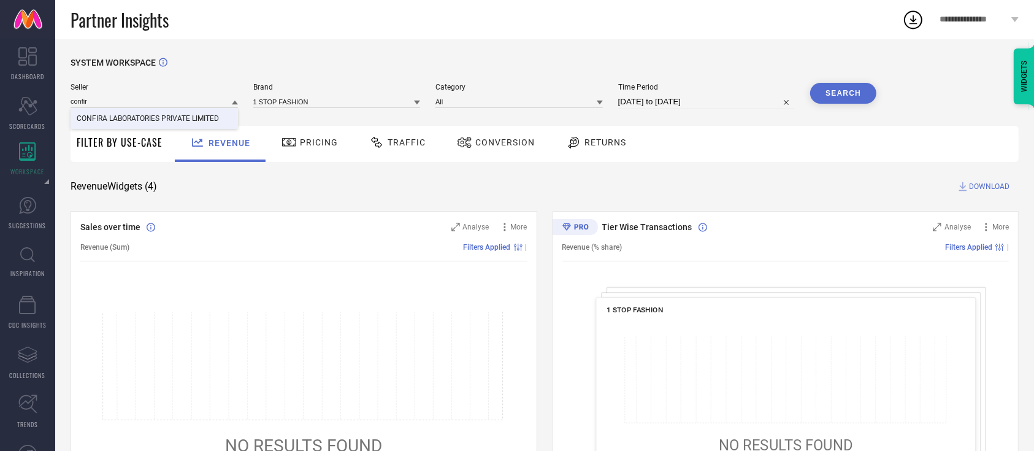
type input "confir"
click at [123, 116] on span "CONFIRA LABORATORIES PRIVATE LIMITED" at bounding box center [148, 118] width 142 height 9
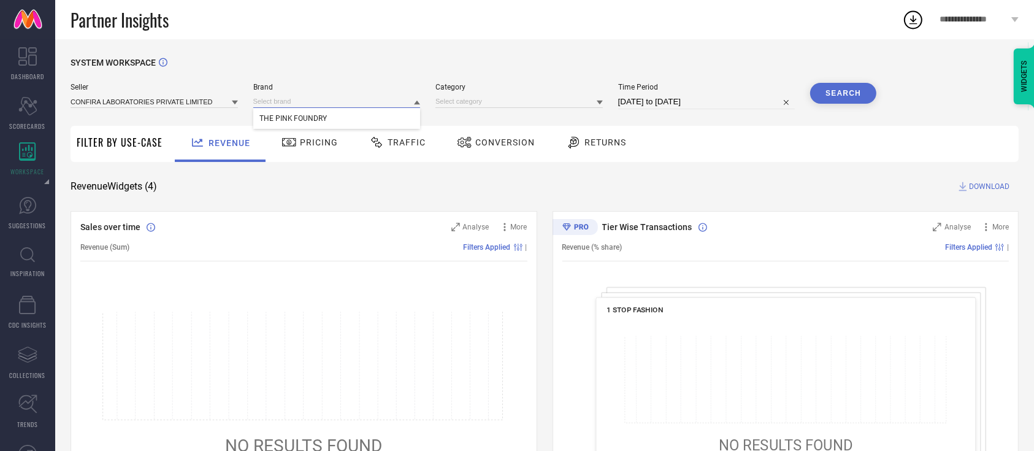
click at [285, 106] on input at bounding box center [336, 101] width 167 height 13
click at [275, 107] on input at bounding box center [336, 101] width 167 height 13
click at [279, 119] on span "THE PINK FOUNDRY" at bounding box center [293, 118] width 68 height 9
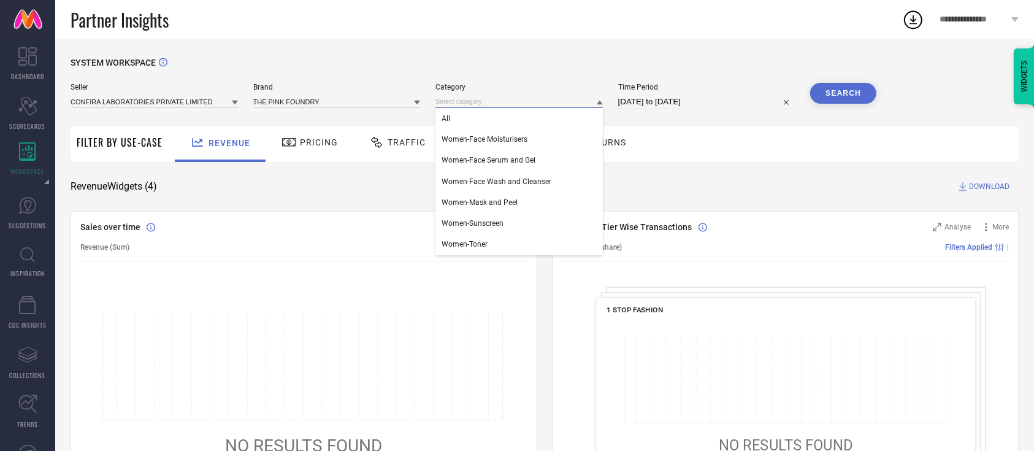
click at [466, 98] on input at bounding box center [519, 101] width 167 height 13
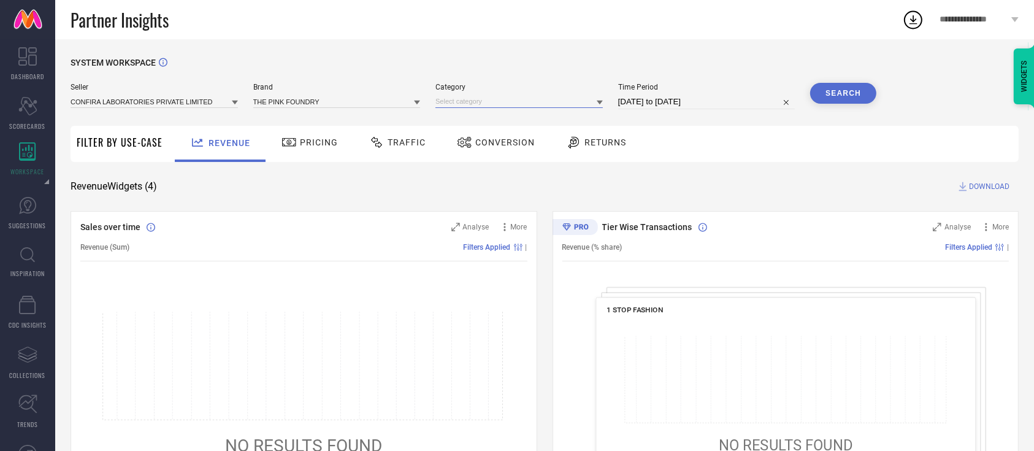
click at [451, 105] on input at bounding box center [519, 101] width 167 height 13
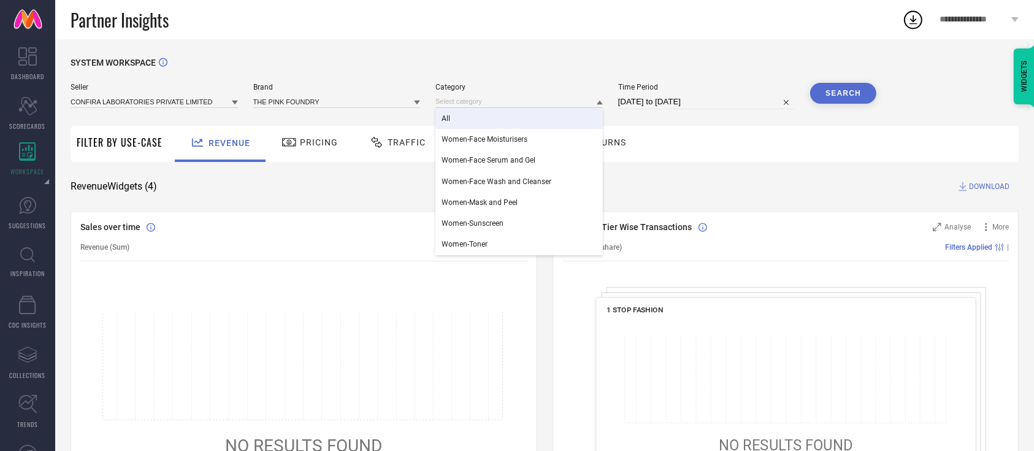
click at [453, 118] on div "All" at bounding box center [519, 118] width 167 height 21
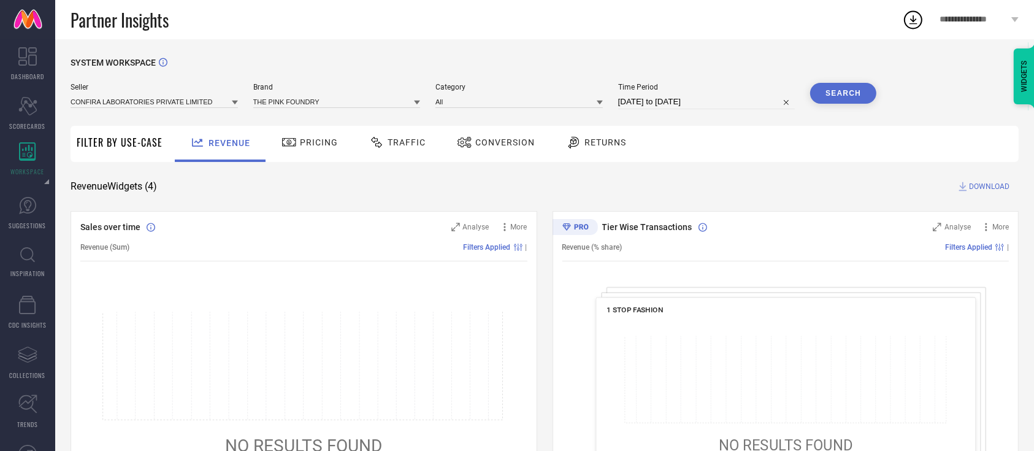
select select "7"
select select "2025"
select select "8"
select select "2025"
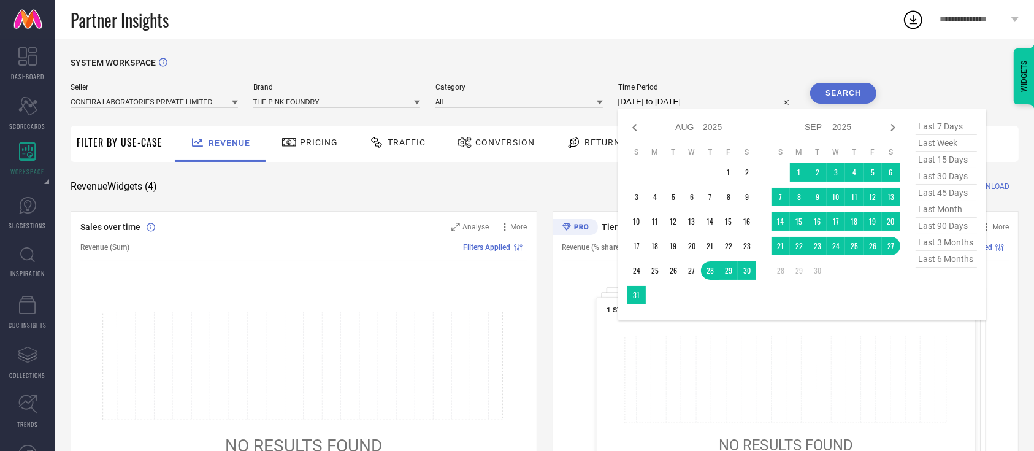
click at [639, 105] on input "28-08-2025 to 27-09-2025" at bounding box center [706, 101] width 177 height 15
click at [632, 128] on icon at bounding box center [634, 127] width 4 height 7
select select "6"
select select "2025"
select select "7"
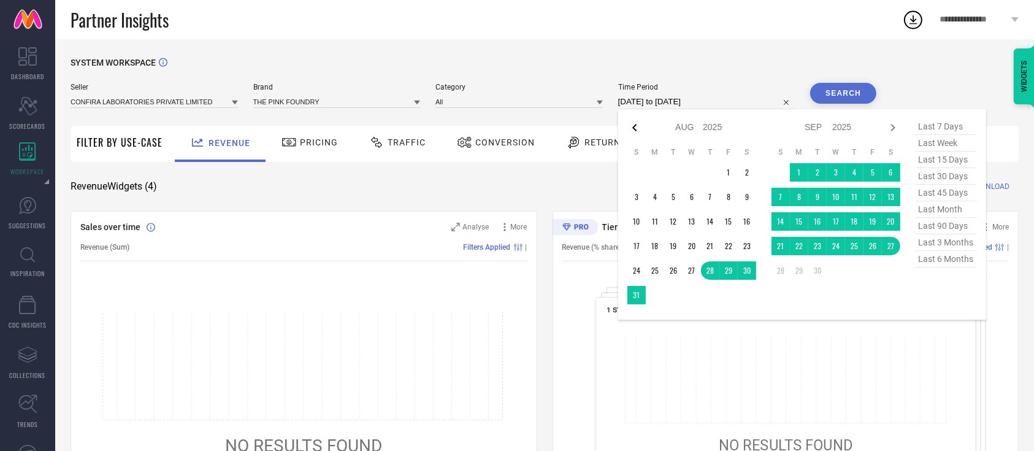
select select "2025"
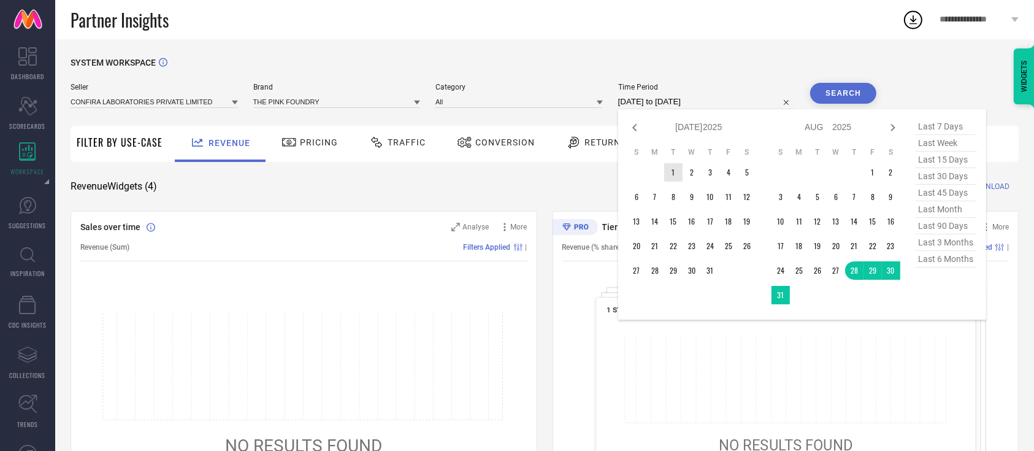
type input "After 01-07-2025"
click at [672, 171] on td "1" at bounding box center [673, 172] width 18 height 18
click at [889, 122] on icon at bounding box center [893, 127] width 15 height 15
select select "7"
select select "2025"
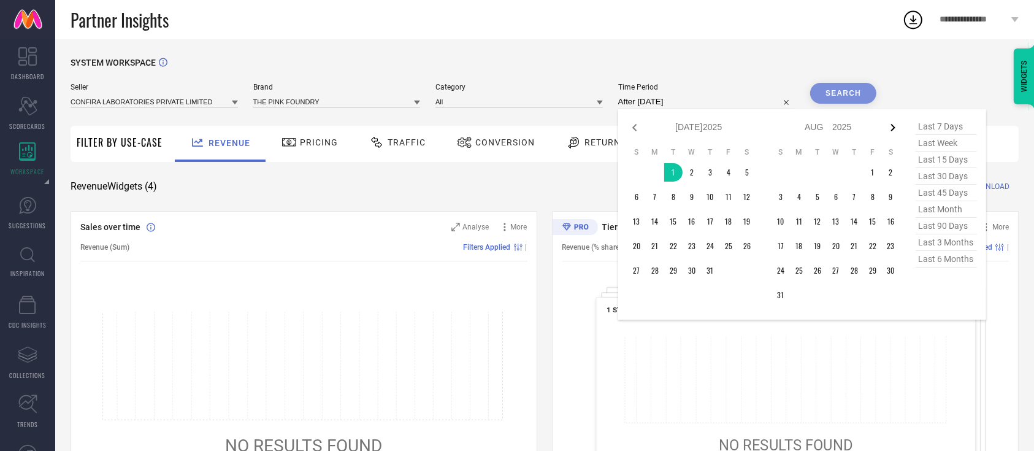
select select "8"
select select "2025"
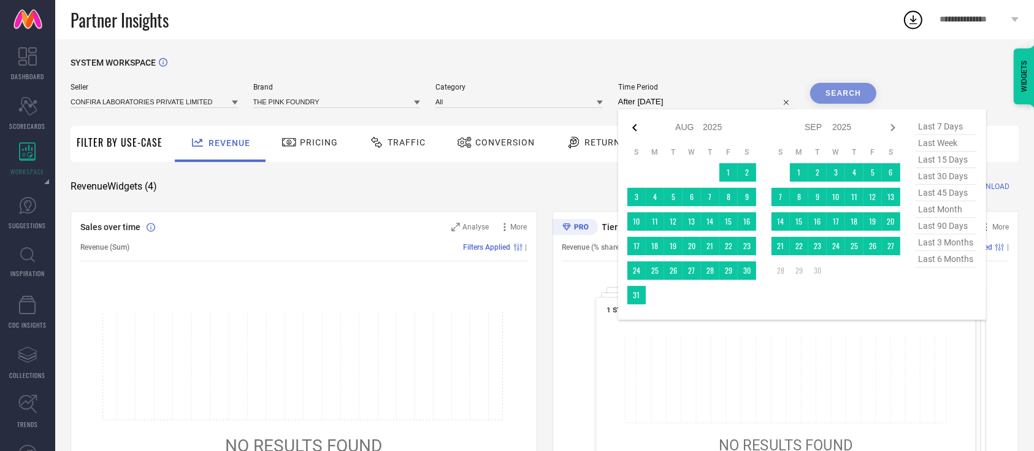
click at [632, 129] on icon at bounding box center [634, 127] width 4 height 7
select select "6"
select select "2025"
select select "7"
select select "2025"
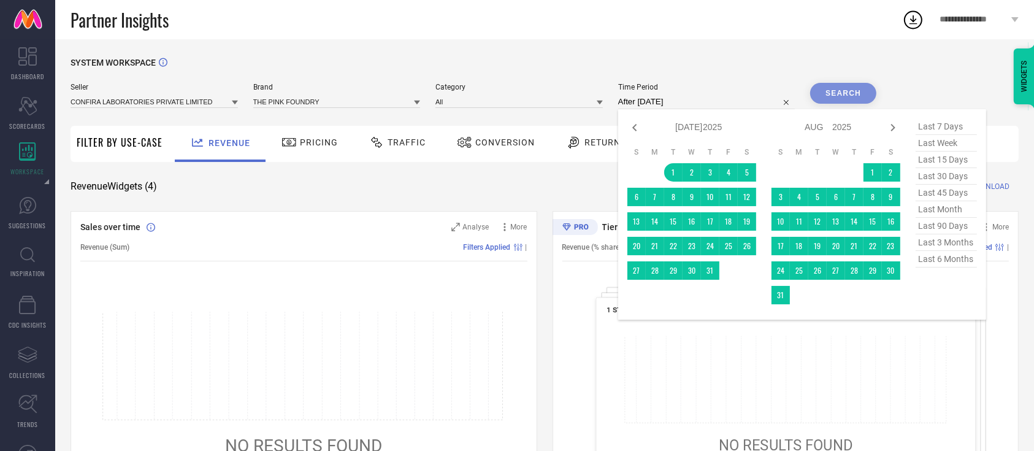
click at [937, 251] on span "last 3 months" at bounding box center [946, 242] width 61 height 17
type input "01-06-2025 to 31-08-2025"
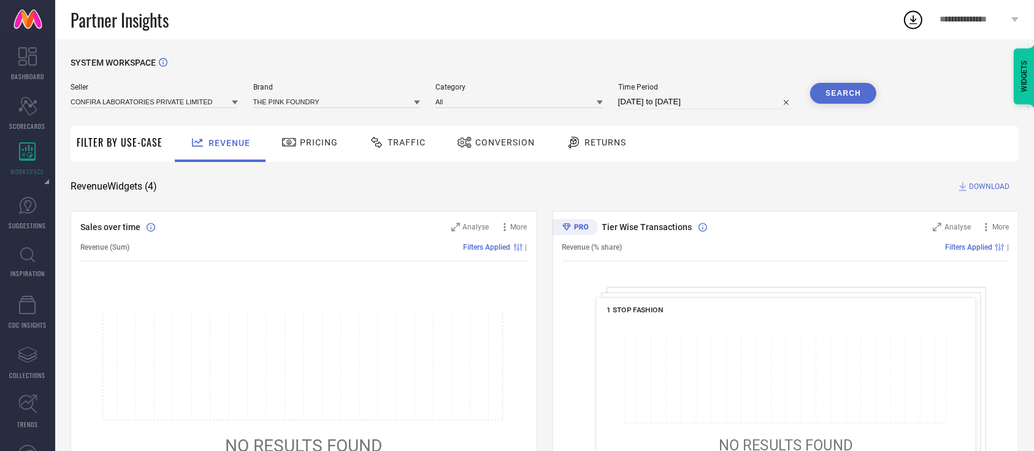
click at [841, 94] on button "Search" at bounding box center [843, 93] width 66 height 21
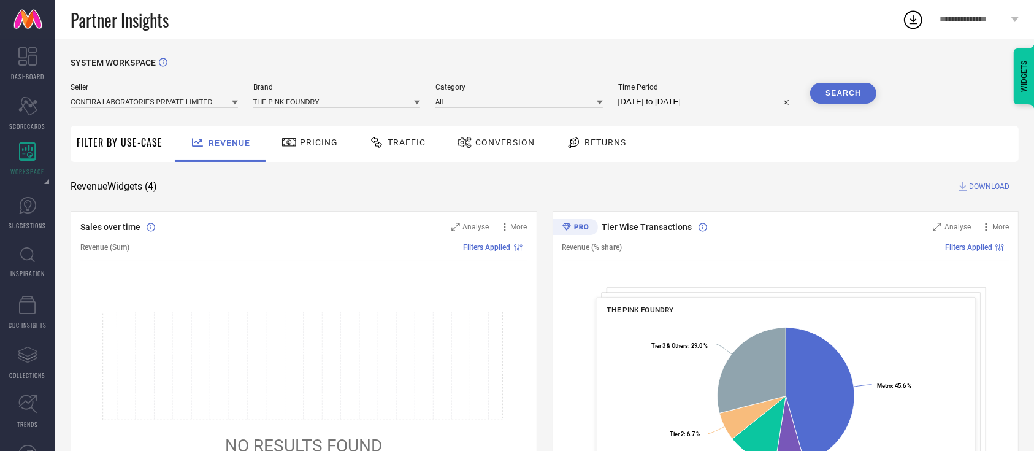
click at [990, 188] on span "DOWNLOAD" at bounding box center [989, 186] width 40 height 12
select select "5"
select select "2025"
select select "6"
select select "2025"
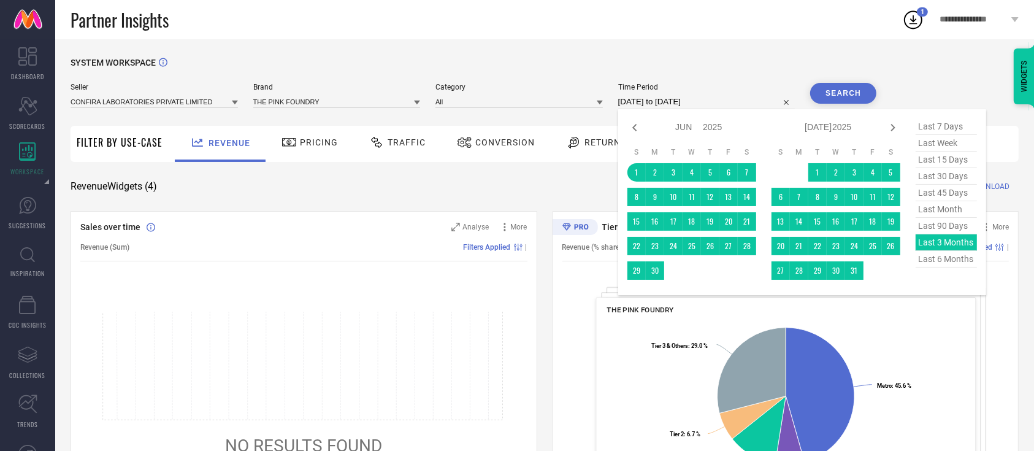
drag, startPoint x: 765, startPoint y: 107, endPoint x: 781, endPoint y: 109, distance: 16.7
click at [781, 109] on div "01-06-2025 to 31-08-2025" at bounding box center [706, 101] width 177 height 15
click at [934, 179] on span "last 30 days" at bounding box center [946, 176] width 61 height 17
type input "29-08-2025 to 27-09-2025"
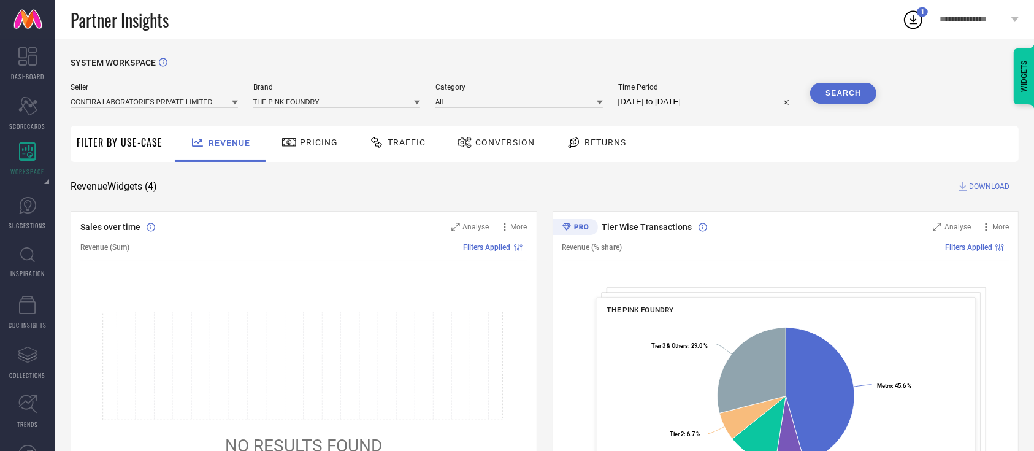
select select "7"
select select "2025"
select select "8"
select select "2025"
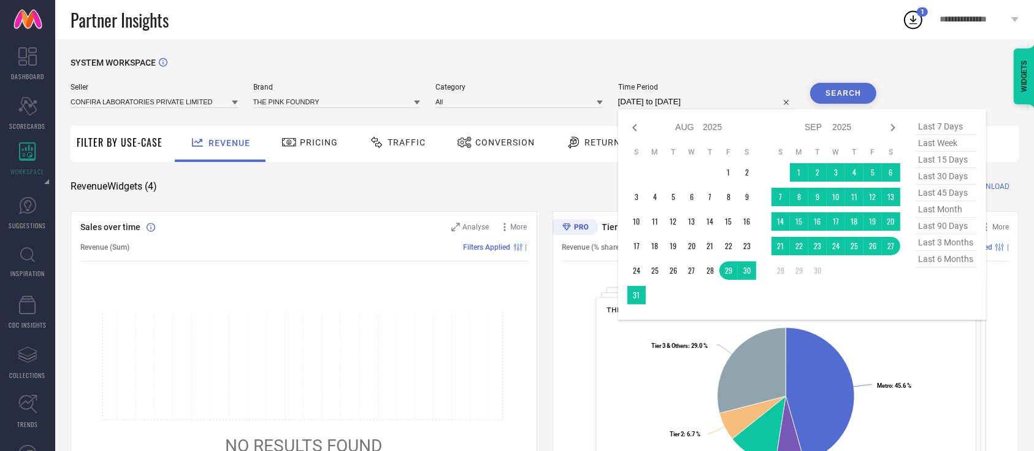
click at [649, 98] on input "29-08-2025 to 27-09-2025" at bounding box center [706, 101] width 177 height 15
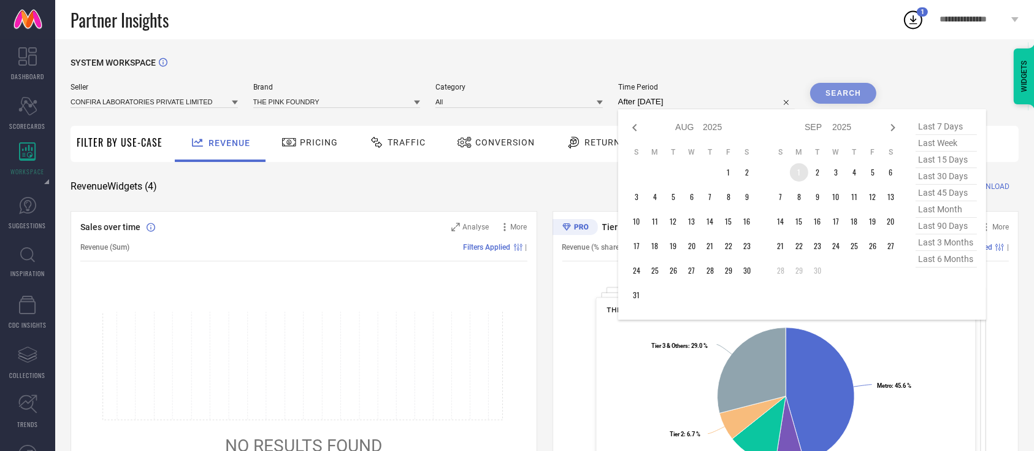
click at [794, 174] on td "1" at bounding box center [799, 172] width 18 height 18
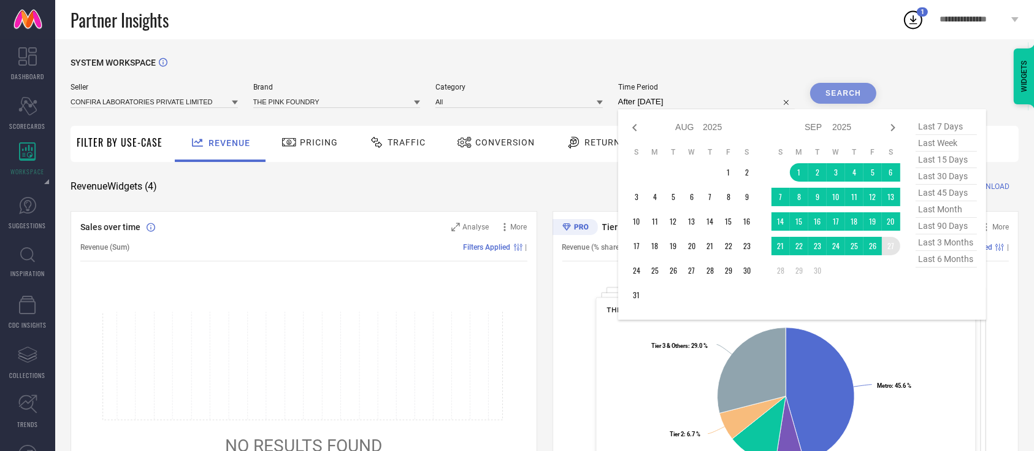
type input "01-09-2025 to 27-09-2025"
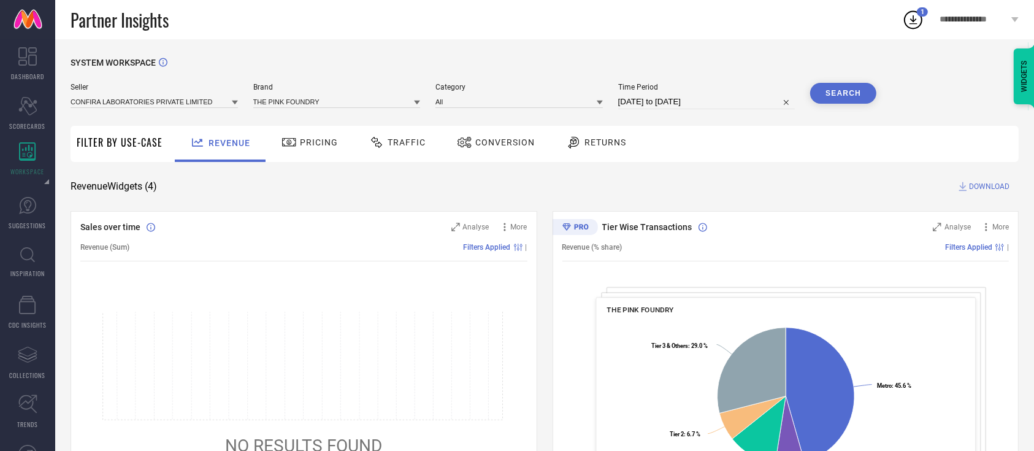
click at [832, 93] on button "Search" at bounding box center [843, 93] width 66 height 21
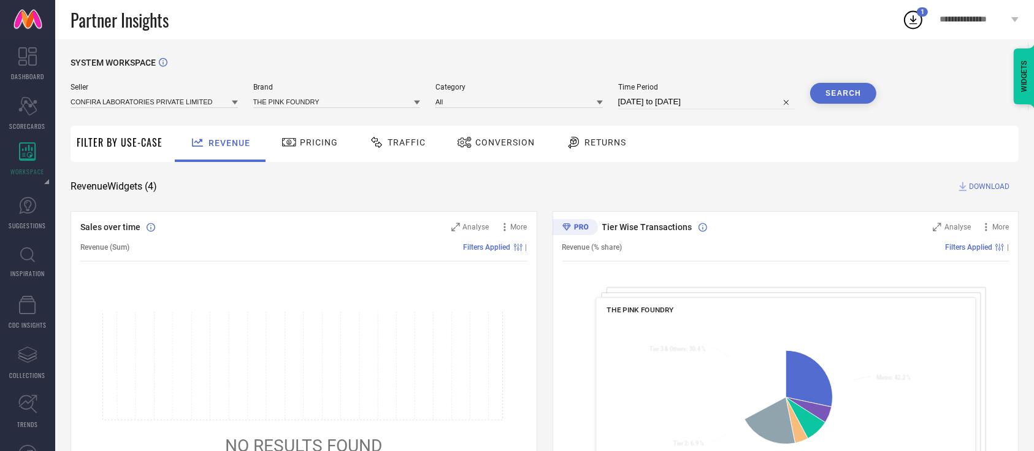
click at [986, 184] on span "DOWNLOAD" at bounding box center [989, 186] width 40 height 12
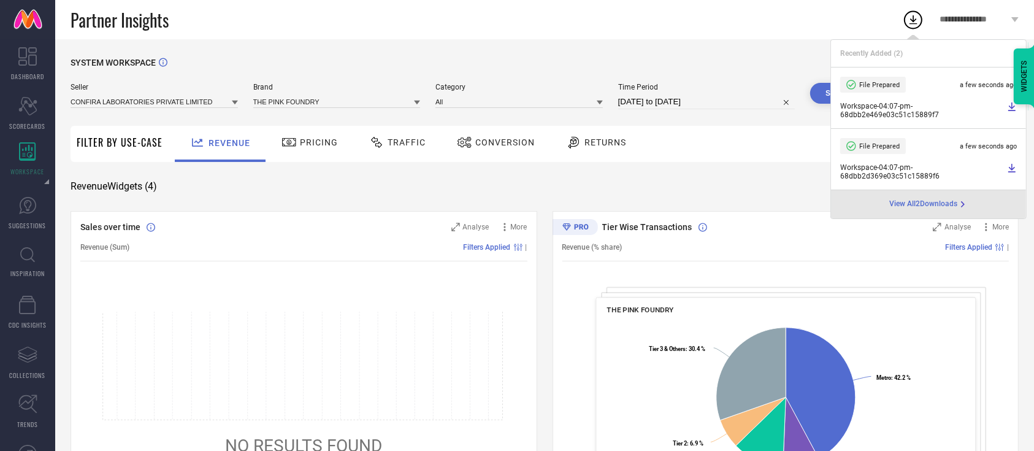
click at [1011, 169] on icon at bounding box center [1011, 168] width 7 height 9
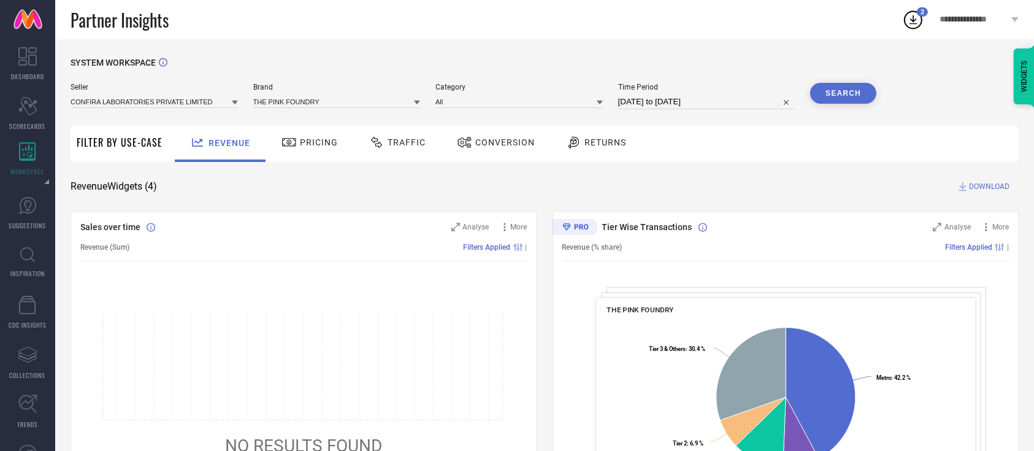
drag, startPoint x: 719, startPoint y: 113, endPoint x: 765, endPoint y: 107, distance: 46.4
click at [765, 107] on div "Seller CONFIRA LABORATORIES PRIVATE LIMITED Brand THE PINK FOUNDRY Category All…" at bounding box center [474, 101] width 806 height 37
select select "8"
select select "2025"
select select "9"
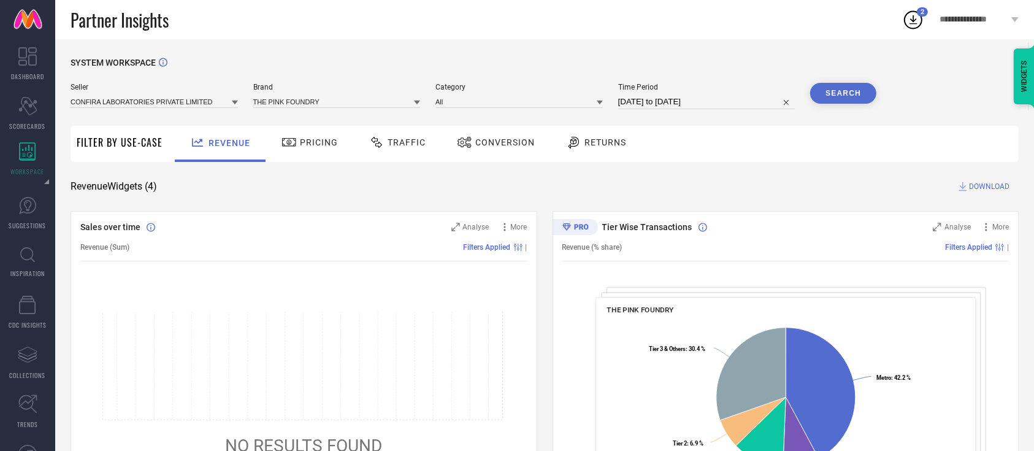
select select "2025"
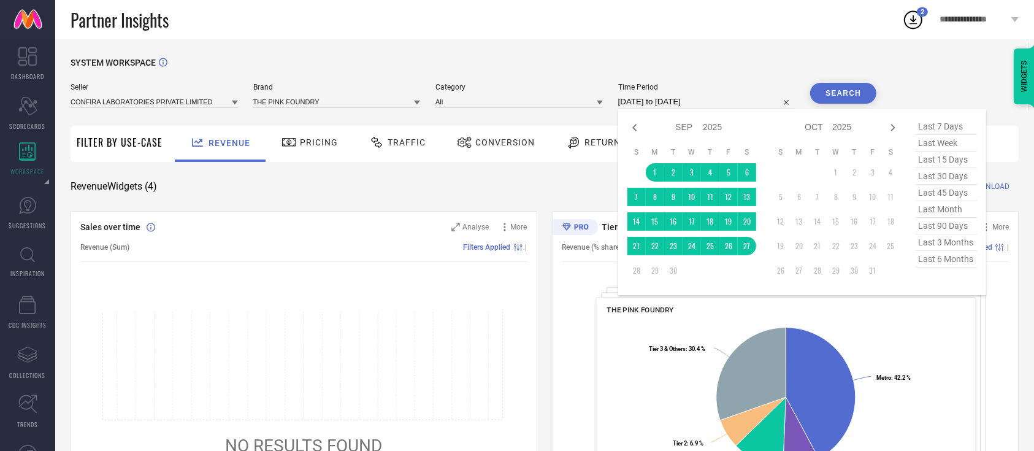
drag, startPoint x: 765, startPoint y: 107, endPoint x: 778, endPoint y: 107, distance: 12.9
click at [778, 107] on input "01-09-2025 to 27-09-2025" at bounding box center [706, 101] width 177 height 15
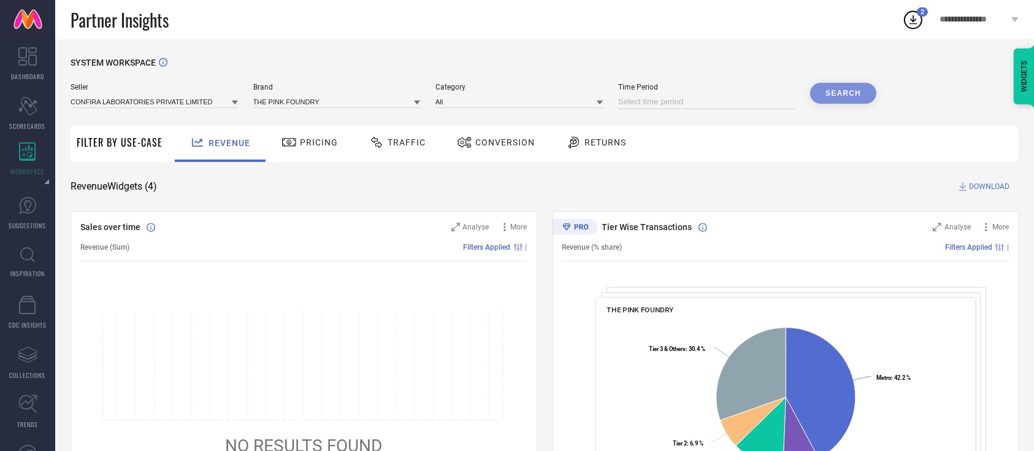
select select "8"
select select "2025"
select select "9"
select select "2025"
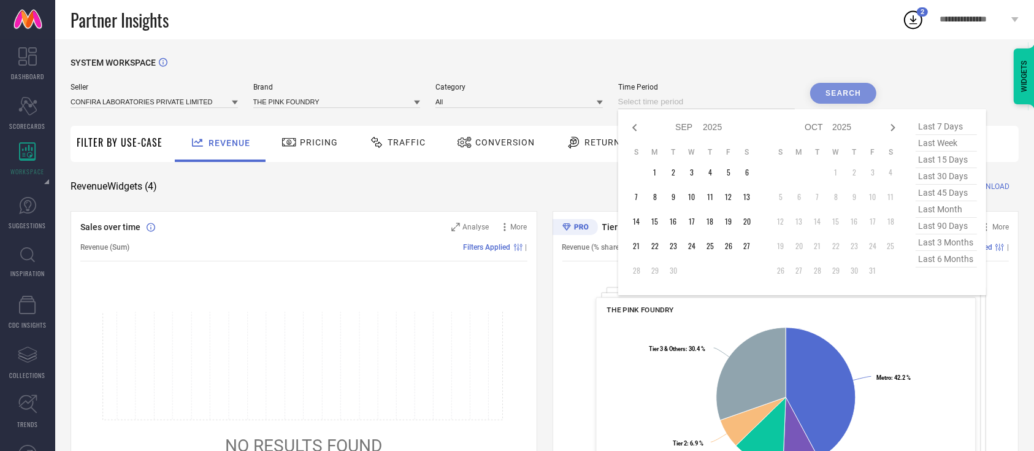
click at [769, 95] on input at bounding box center [706, 101] width 177 height 15
click at [932, 259] on span "last 6 months" at bounding box center [946, 259] width 61 height 17
type input "01-03-2025 to 31-08-2025"
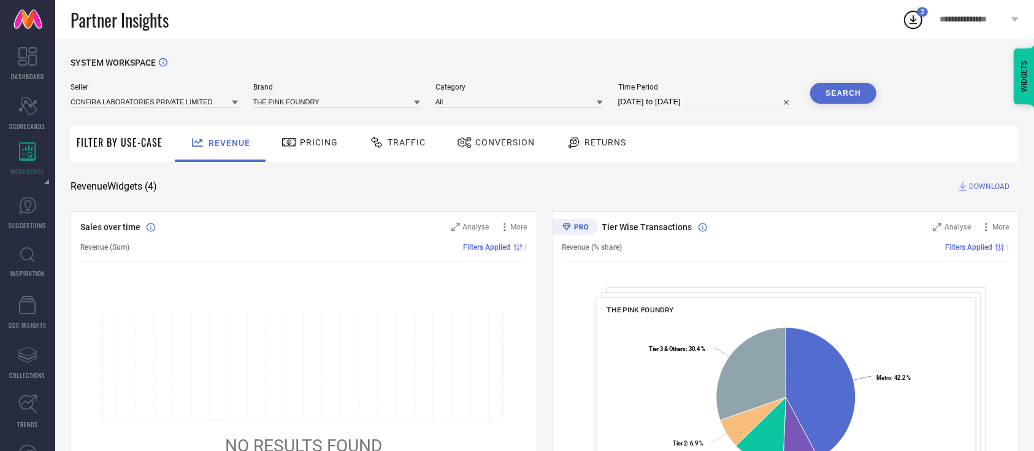
click at [844, 96] on button "Search" at bounding box center [843, 93] width 66 height 21
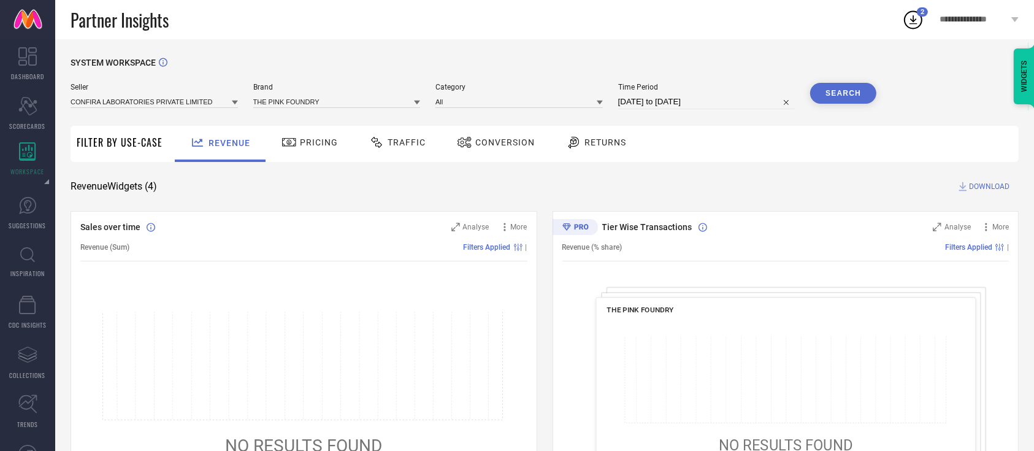
click at [973, 185] on span "DOWNLOAD" at bounding box center [989, 186] width 40 height 12
click at [708, 86] on span "Time Period" at bounding box center [706, 87] width 177 height 9
